Goal: Information Seeking & Learning: Learn about a topic

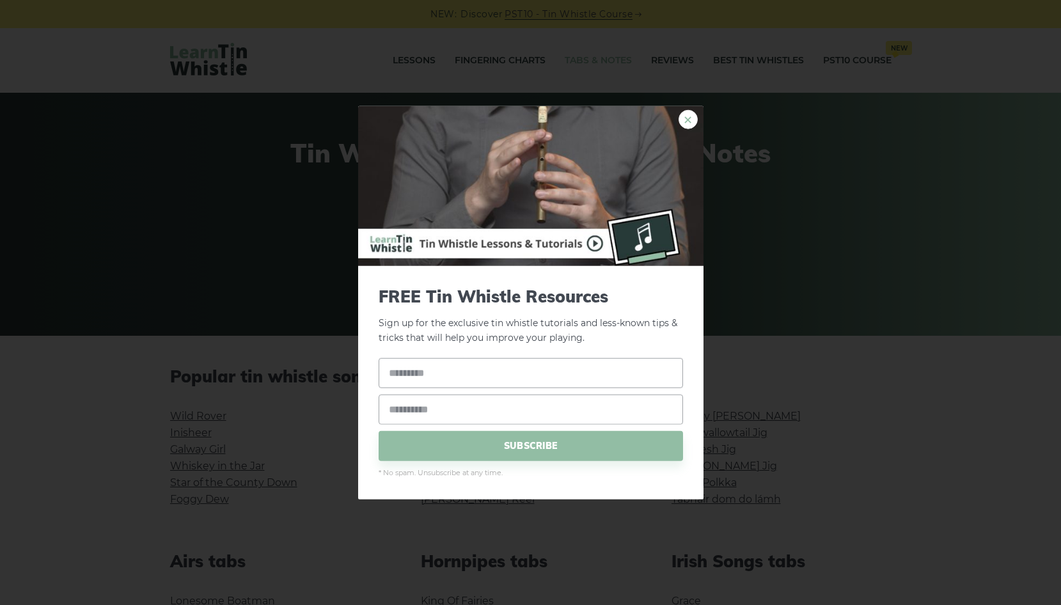
click at [692, 120] on link "×" at bounding box center [688, 119] width 19 height 19
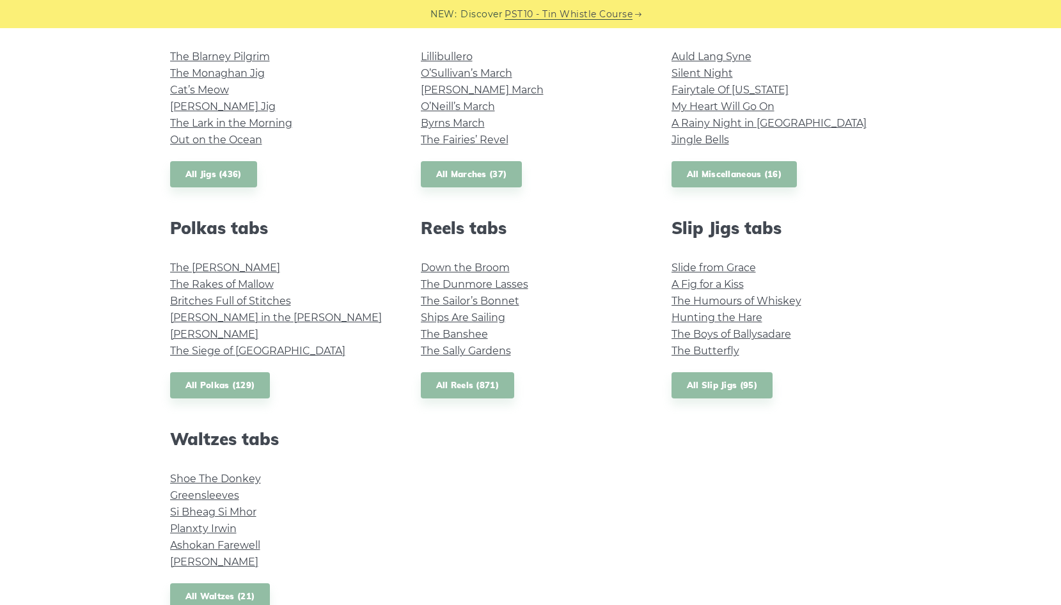
scroll to position [895, 0]
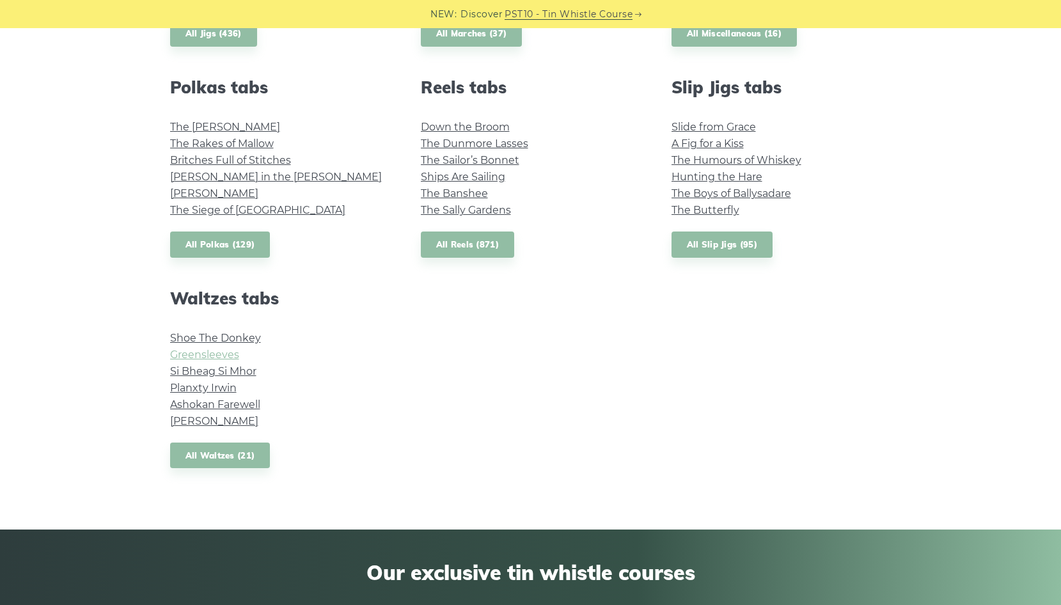
click at [202, 356] on link "Greensleeves" at bounding box center [204, 355] width 69 height 12
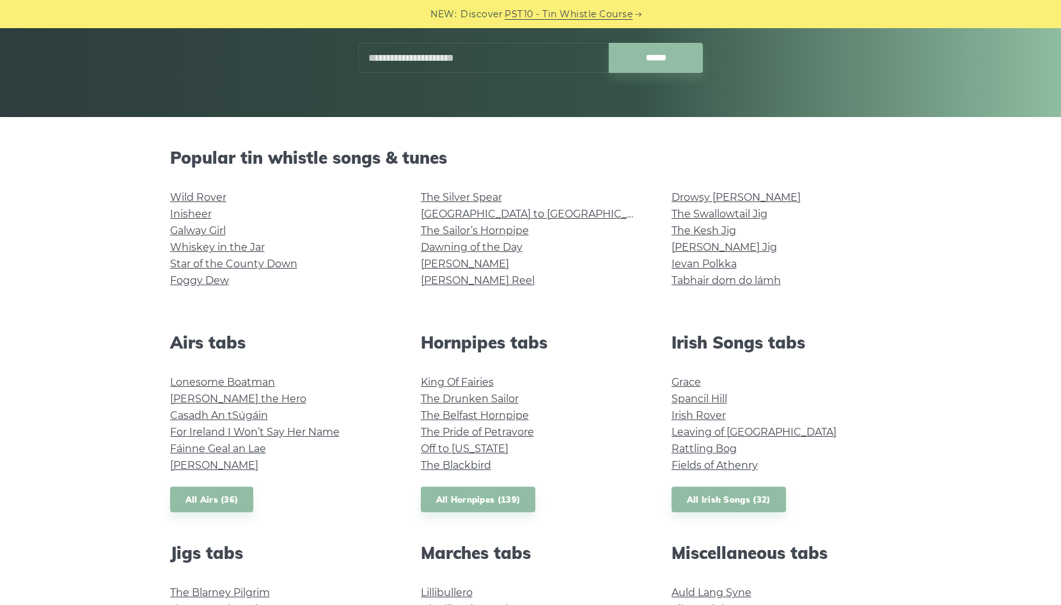
scroll to position [192, 0]
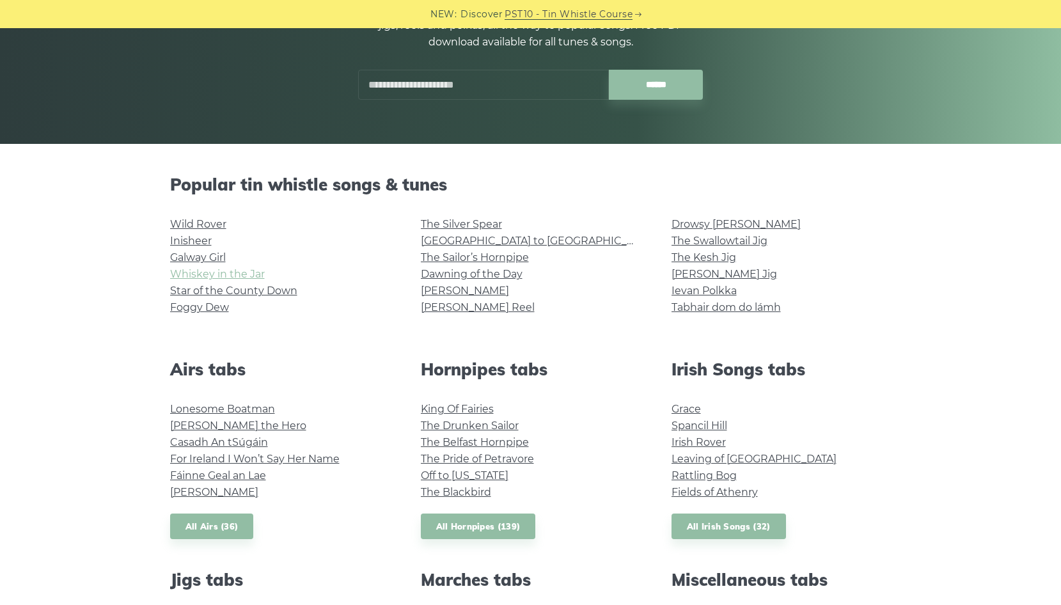
click at [232, 271] on link "Whiskey in the Jar" at bounding box center [217, 274] width 95 height 12
click at [679, 288] on link "Ievan Polkka" at bounding box center [704, 291] width 65 height 12
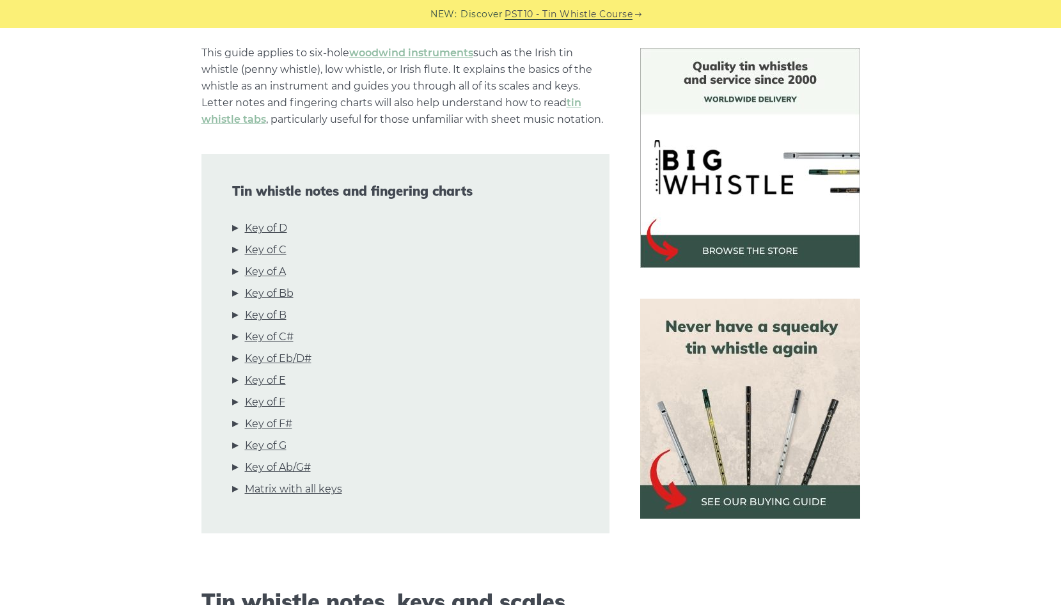
scroll to position [320, 0]
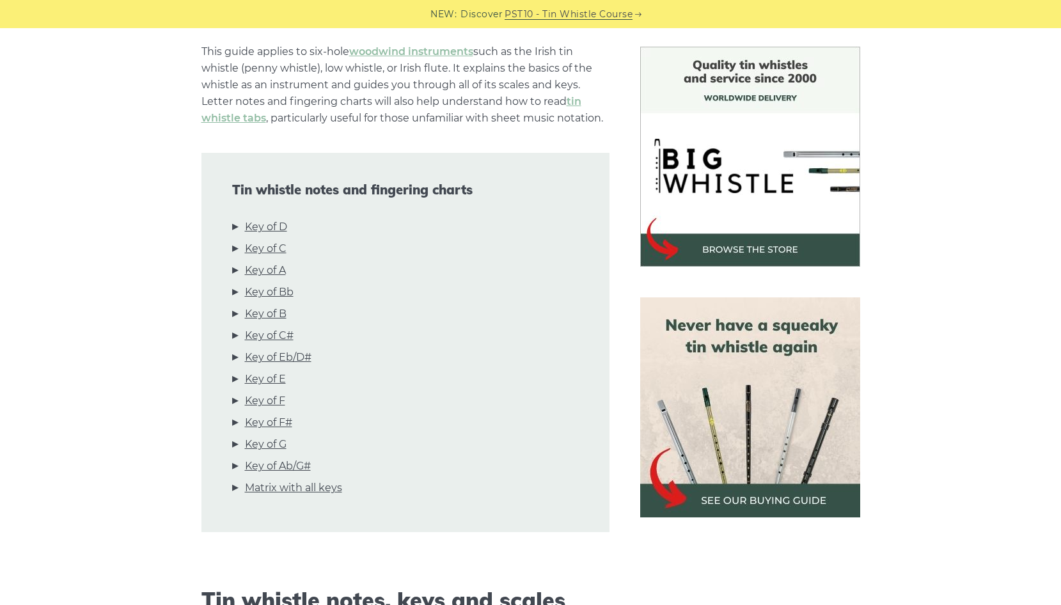
drag, startPoint x: 288, startPoint y: 226, endPoint x: 301, endPoint y: 226, distance: 12.2
click at [287, 226] on link "Key of D" at bounding box center [266, 227] width 42 height 17
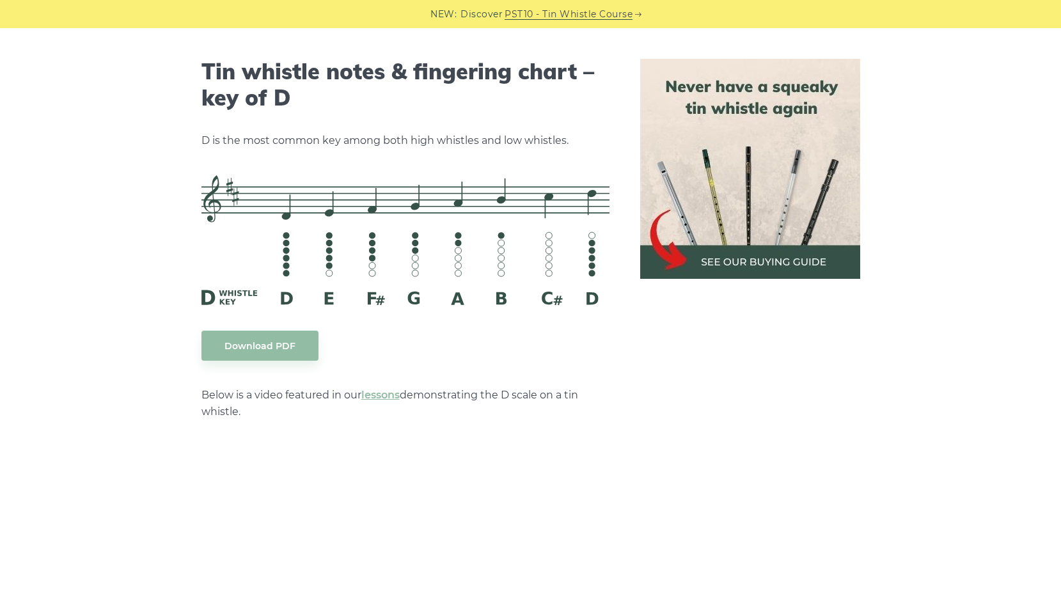
scroll to position [1993, 0]
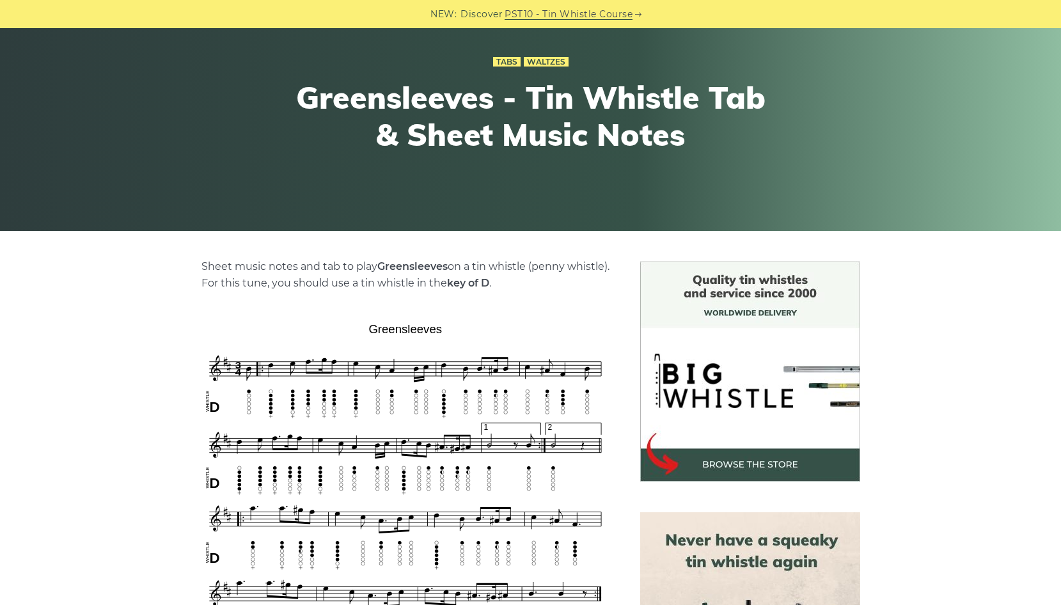
scroll to position [128, 0]
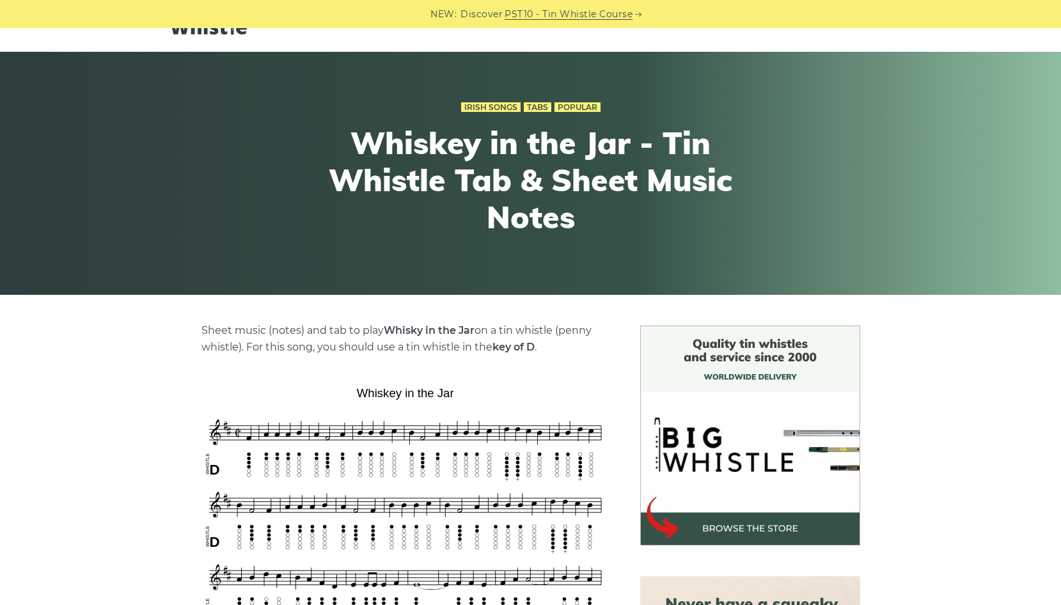
scroll to position [128, 0]
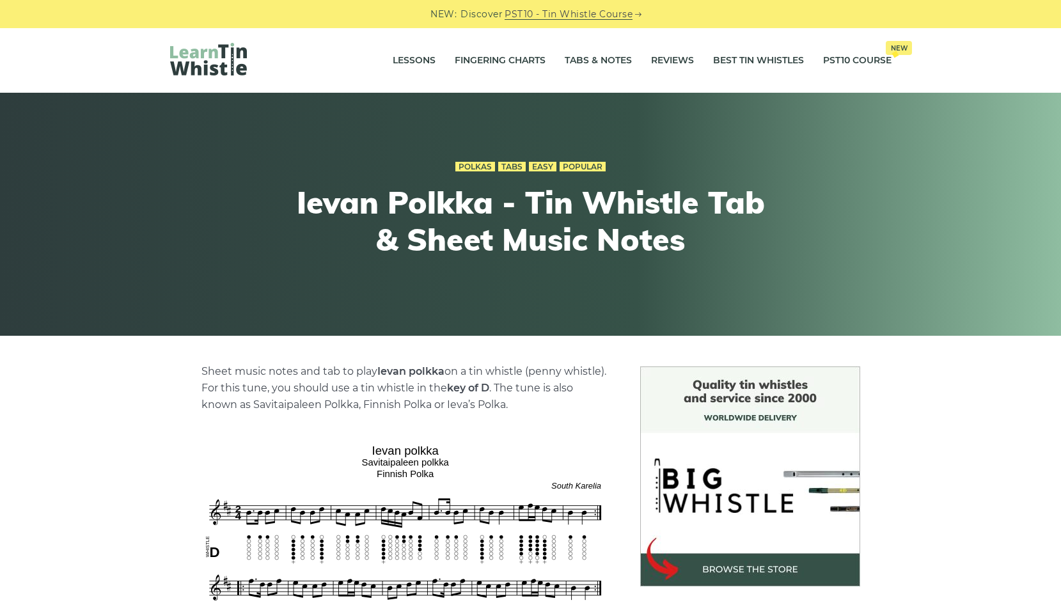
scroll to position [64, 0]
